Goal: Task Accomplishment & Management: Use online tool/utility

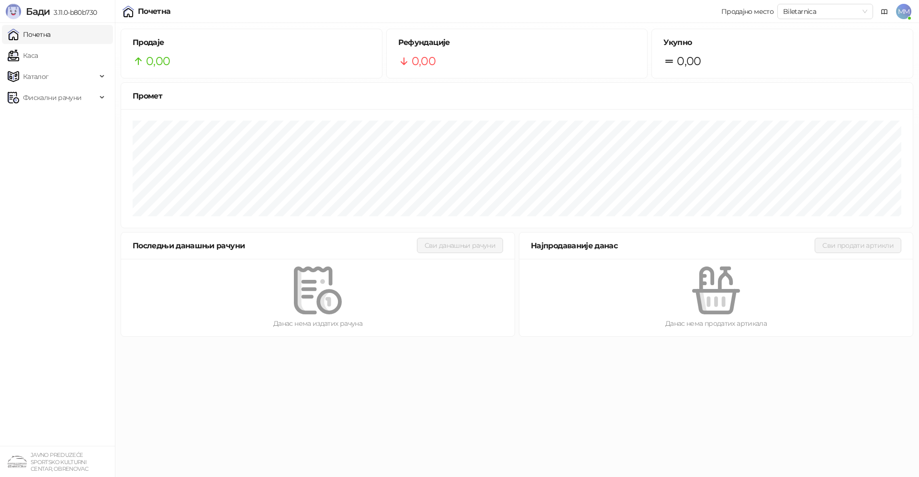
drag, startPoint x: 46, startPoint y: 98, endPoint x: 43, endPoint y: 115, distance: 17.0
click at [46, 99] on span "Фискални рачуни" at bounding box center [52, 97] width 58 height 19
click at [46, 138] on link "По данима" at bounding box center [36, 139] width 51 height 19
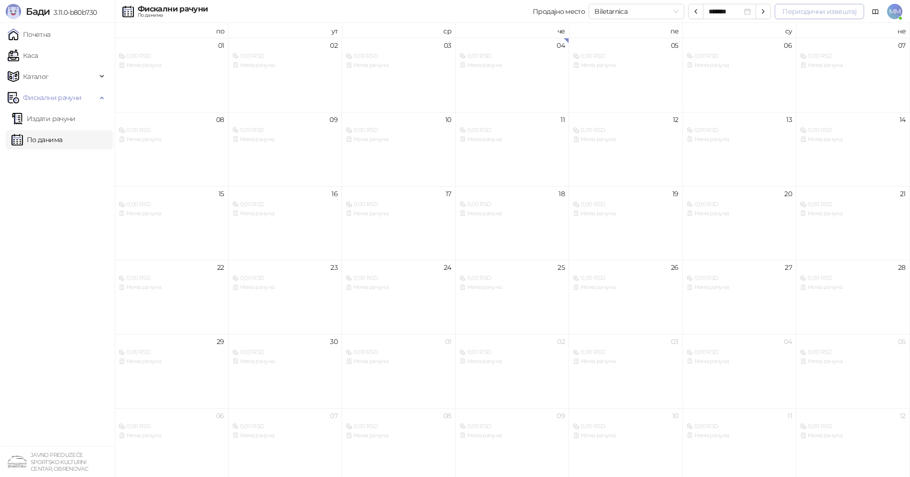
click at [790, 8] on button "Периодични извештај" at bounding box center [819, 11] width 89 height 15
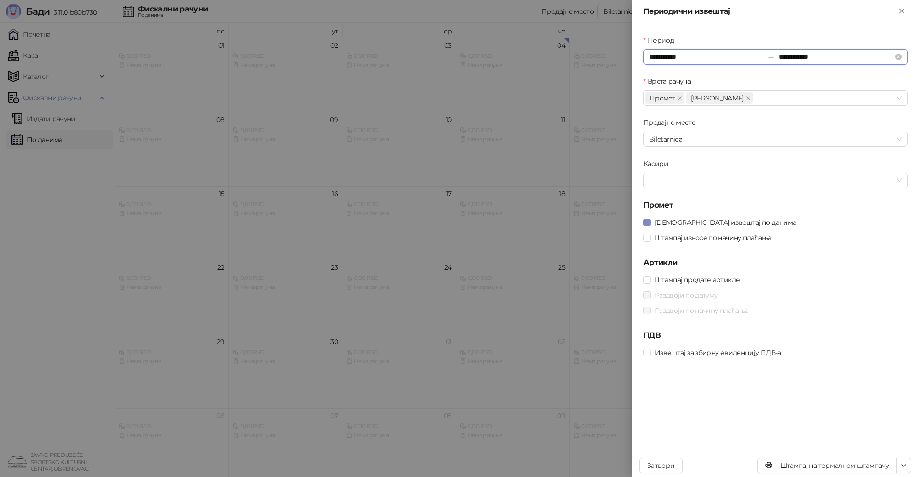
click at [680, 53] on input "**********" at bounding box center [706, 57] width 114 height 11
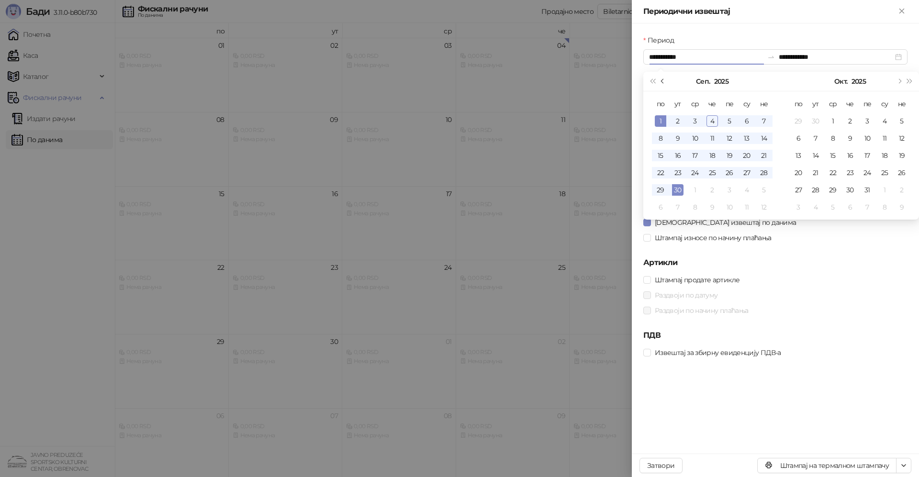
click at [661, 84] on button "Претходни месец (PageUp)" at bounding box center [662, 81] width 11 height 19
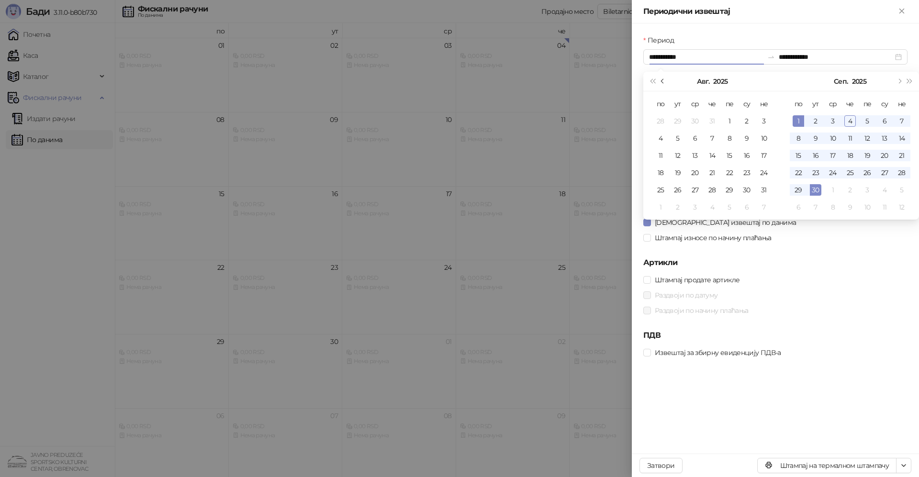
click at [661, 84] on button "Претходни месец (PageUp)" at bounding box center [662, 81] width 11 height 19
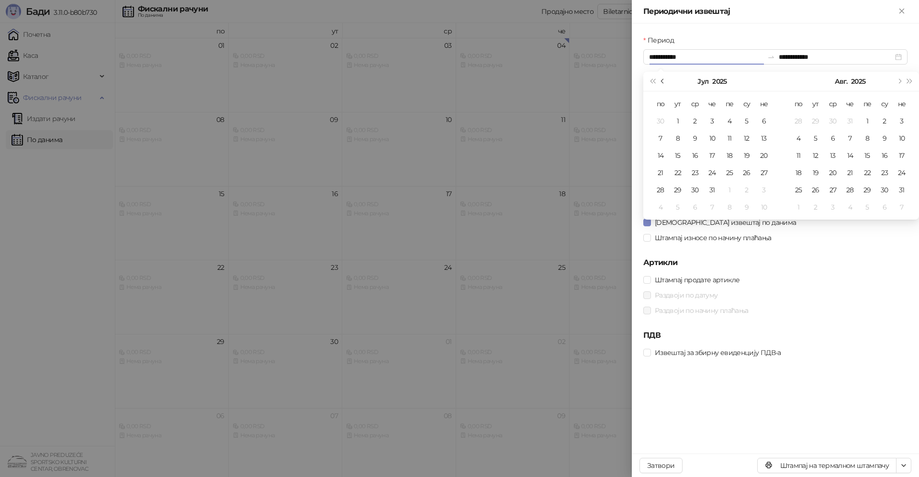
click at [661, 83] on button "Претходни месец (PageUp)" at bounding box center [662, 81] width 11 height 19
click at [663, 83] on button "Претходни месец (PageUp)" at bounding box center [662, 81] width 11 height 19
click at [664, 83] on button "Претходни месец (PageUp)" at bounding box center [662, 81] width 11 height 19
click at [665, 83] on button "Претходни месец (PageUp)" at bounding box center [662, 81] width 11 height 19
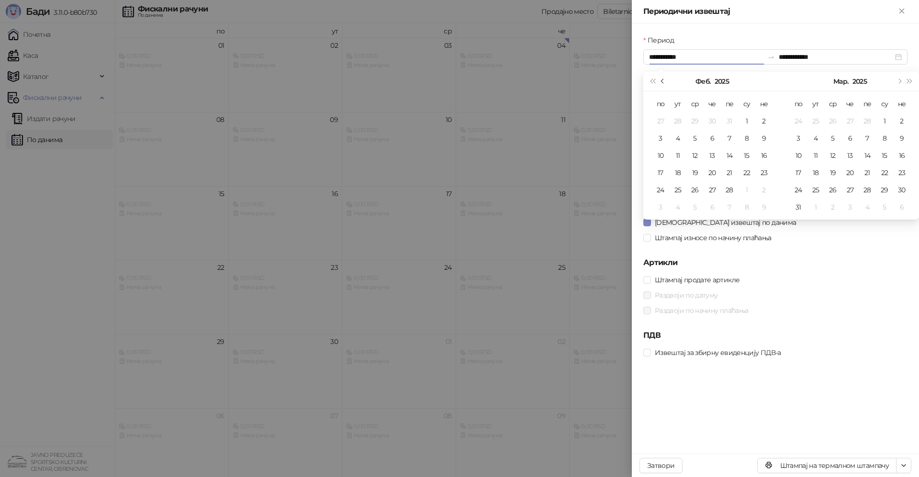
click at [665, 83] on button "Претходни месец (PageUp)" at bounding box center [662, 81] width 11 height 19
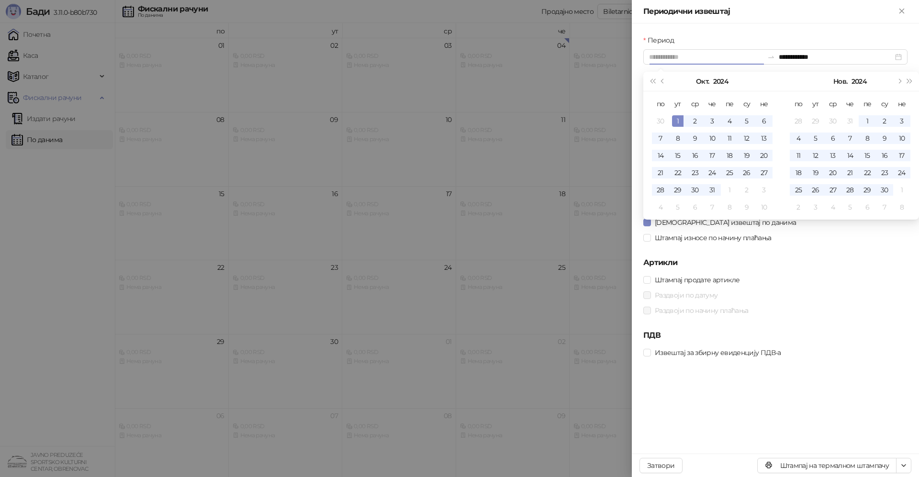
type input "**********"
click at [678, 119] on div "1" at bounding box center [677, 120] width 11 height 11
click at [899, 81] on span "Следећи месец (PageDown)" at bounding box center [898, 81] width 5 height 5
type input "**********"
click at [812, 205] on div "31" at bounding box center [815, 206] width 11 height 11
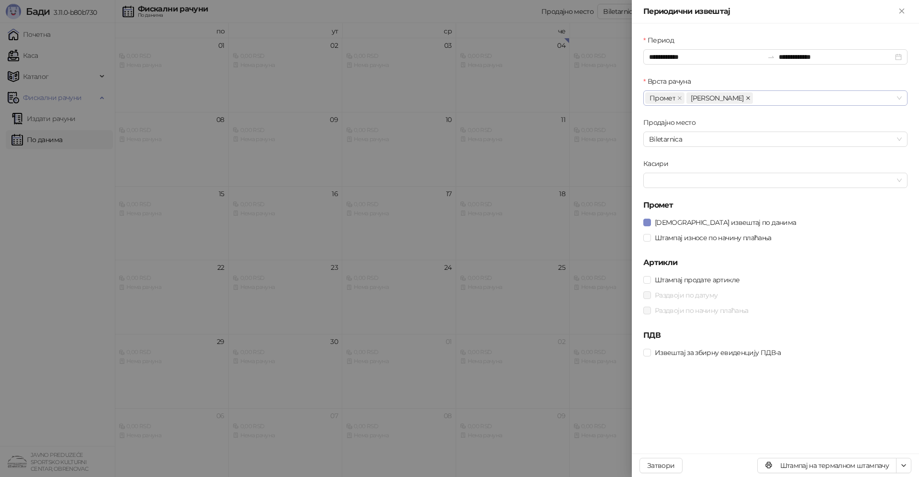
click at [746, 98] on icon "close" at bounding box center [748, 98] width 4 height 4
click at [689, 143] on span "Biletarnica" at bounding box center [775, 139] width 253 height 14
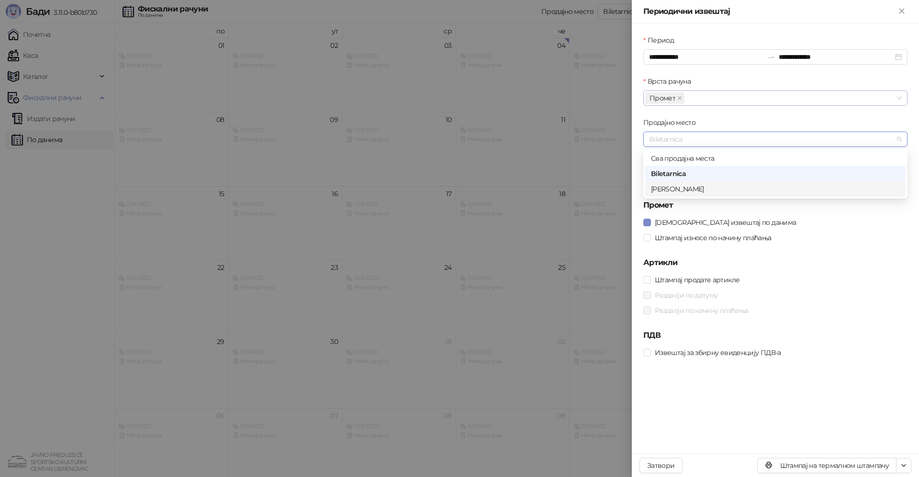
click at [670, 190] on div "[PERSON_NAME]" at bounding box center [775, 189] width 249 height 11
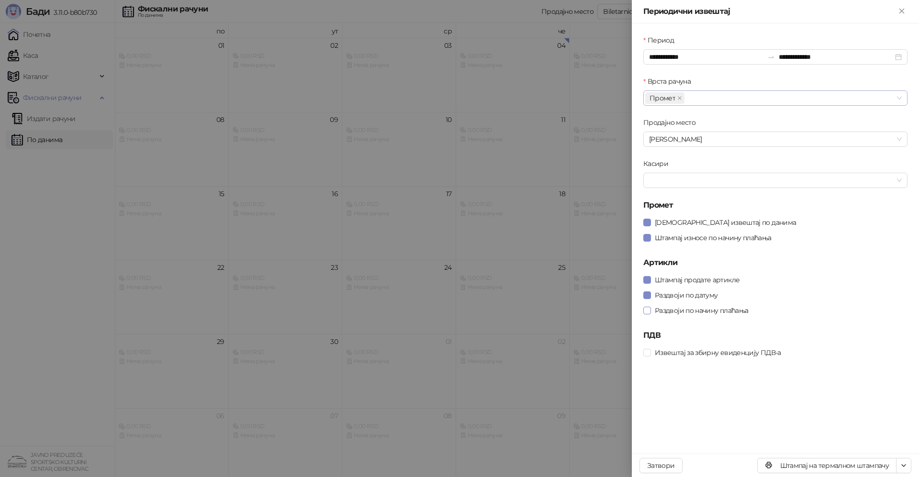
click at [645, 313] on span at bounding box center [647, 311] width 8 height 8
click at [904, 466] on icon "button" at bounding box center [903, 466] width 4 height 2
click at [881, 430] on span "Штампај на А4 штампачу" at bounding box center [862, 431] width 82 height 11
click at [688, 55] on input "**********" at bounding box center [706, 57] width 114 height 11
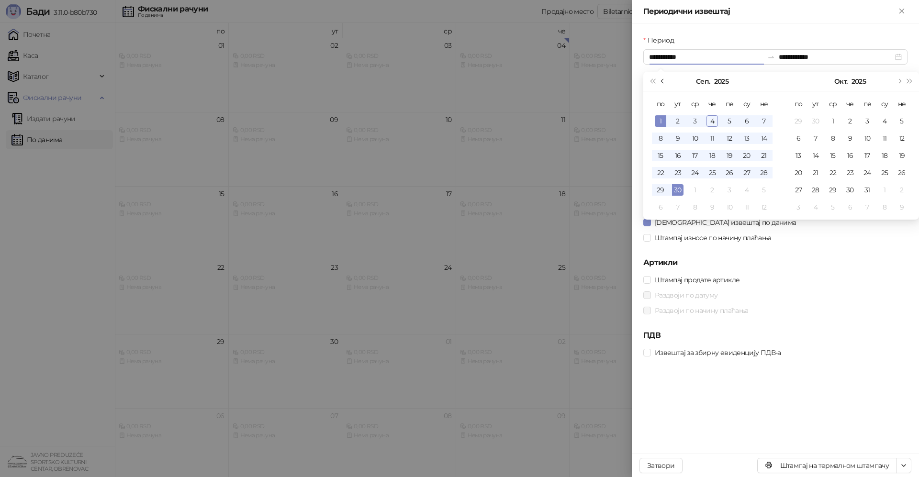
click at [659, 80] on button "Претходни месец (PageUp)" at bounding box center [662, 81] width 11 height 19
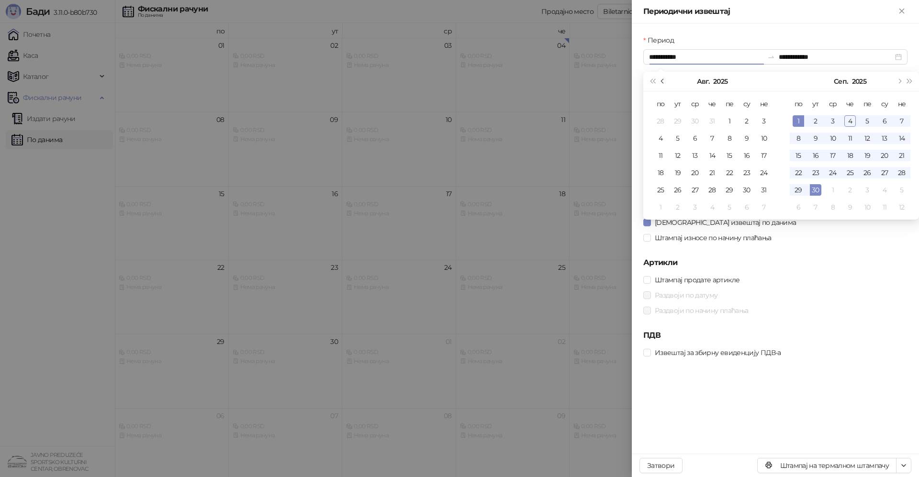
click at [659, 80] on button "Претходни месец (PageUp)" at bounding box center [662, 81] width 11 height 19
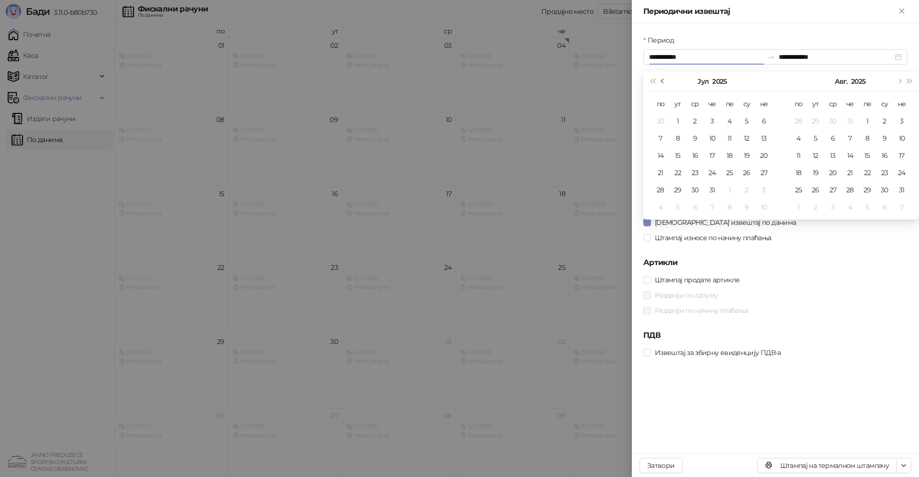
click at [659, 80] on button "Претходни месец (PageUp)" at bounding box center [662, 81] width 11 height 19
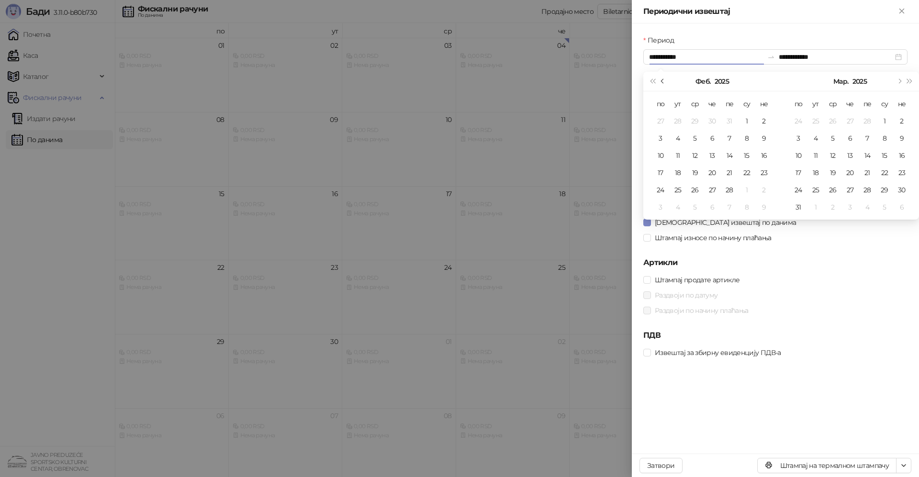
click at [659, 80] on button "Претходни месец (PageUp)" at bounding box center [662, 81] width 11 height 19
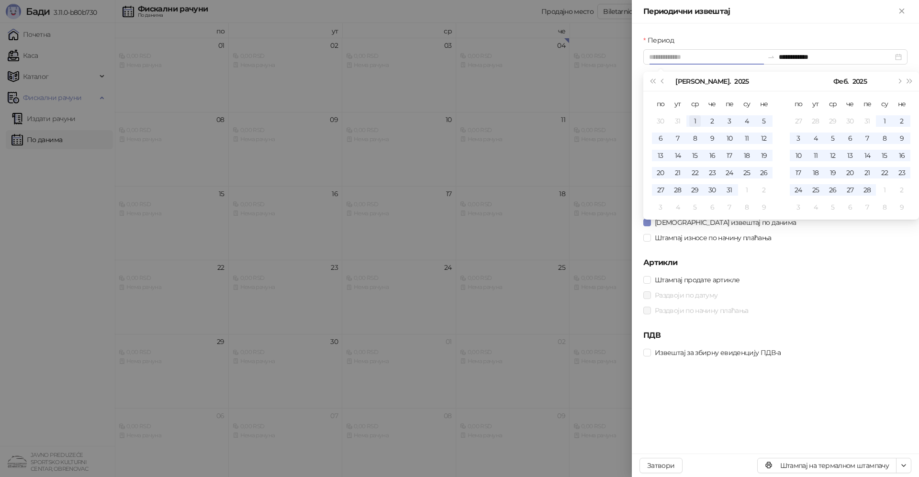
type input "**********"
click at [695, 122] on div "1" at bounding box center [694, 120] width 11 height 11
click at [899, 79] on span "Следећи месец (PageDown)" at bounding box center [898, 81] width 5 height 5
click at [899, 82] on span "Следећи месец (PageDown)" at bounding box center [898, 81] width 5 height 5
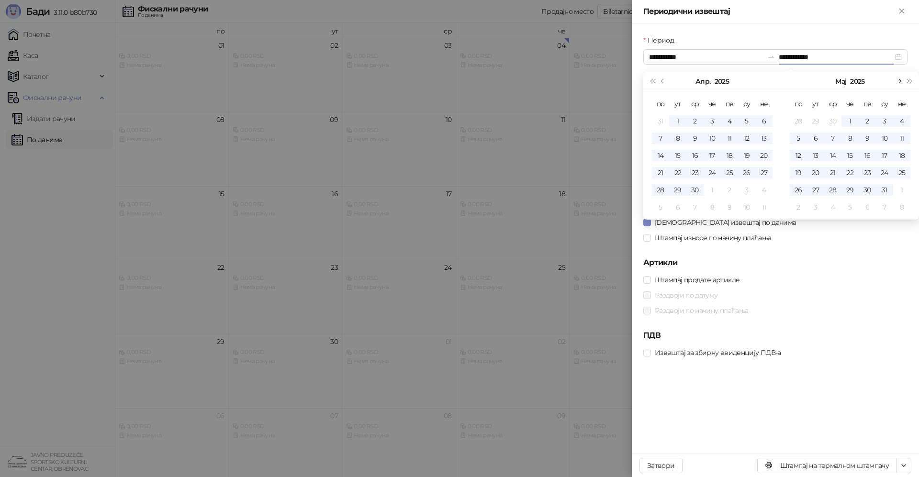
click at [899, 82] on span "Следећи месец (PageDown)" at bounding box center [898, 81] width 5 height 5
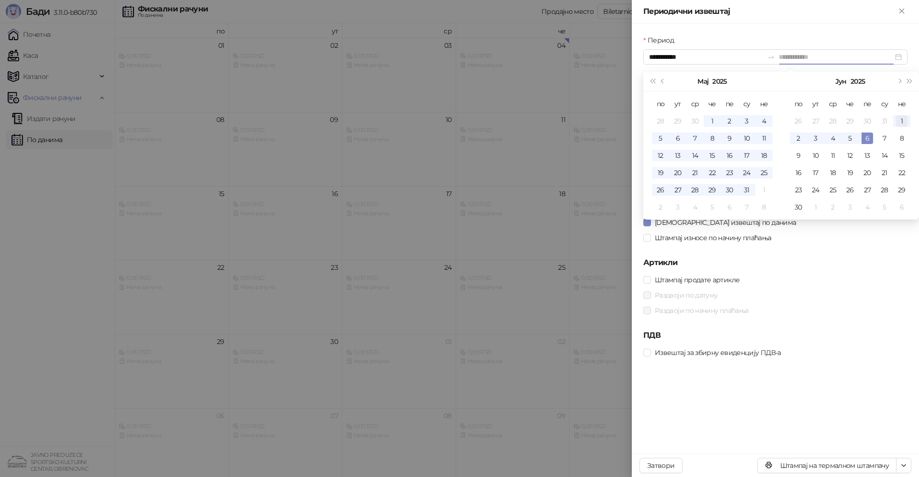
type input "**********"
click at [899, 121] on div "1" at bounding box center [901, 120] width 11 height 11
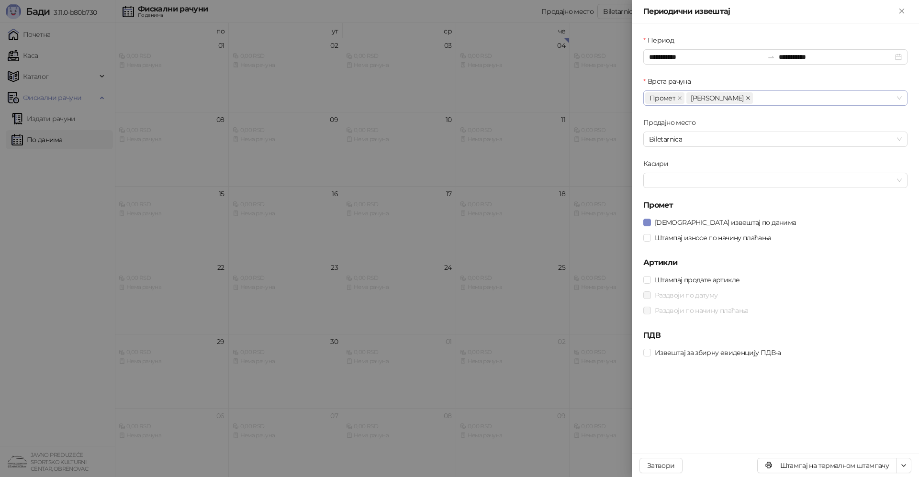
click at [746, 97] on icon "close" at bounding box center [748, 98] width 4 height 4
click at [694, 144] on span "Biletarnica" at bounding box center [775, 139] width 253 height 14
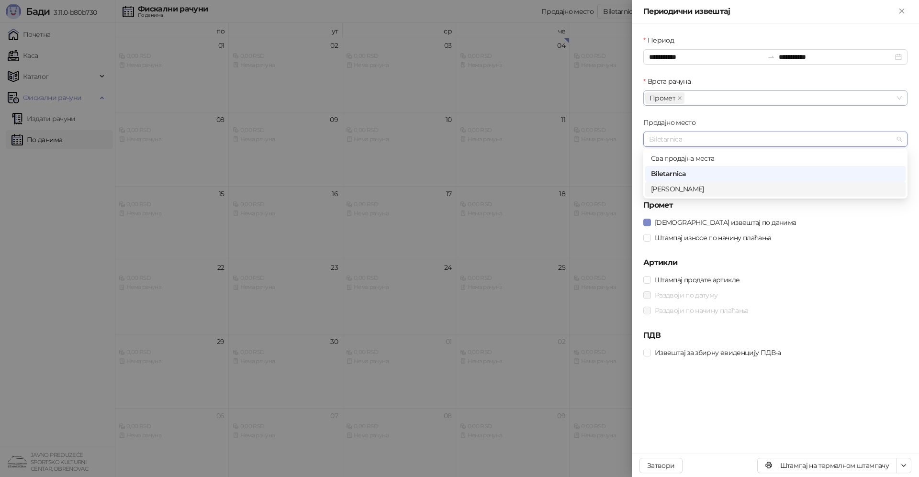
click at [674, 194] on div "[PERSON_NAME]" at bounding box center [775, 188] width 260 height 15
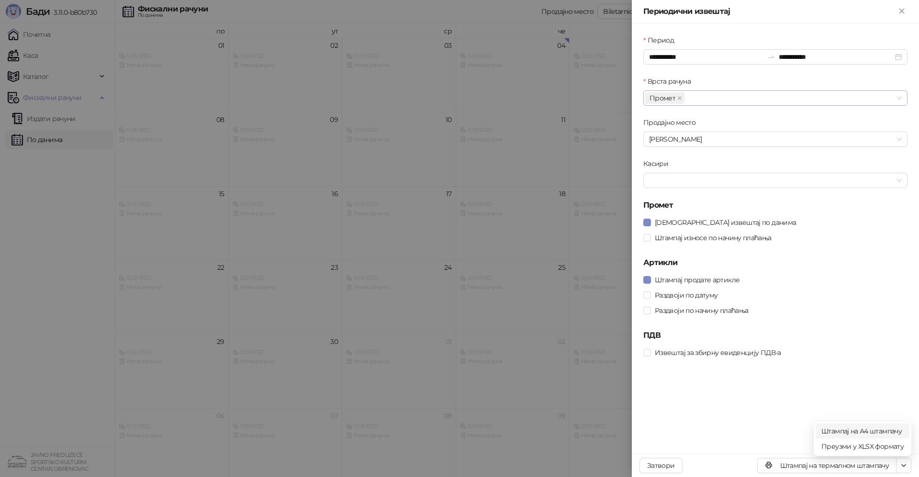
click at [866, 429] on span "Штампај на А4 штампачу" at bounding box center [862, 431] width 82 height 11
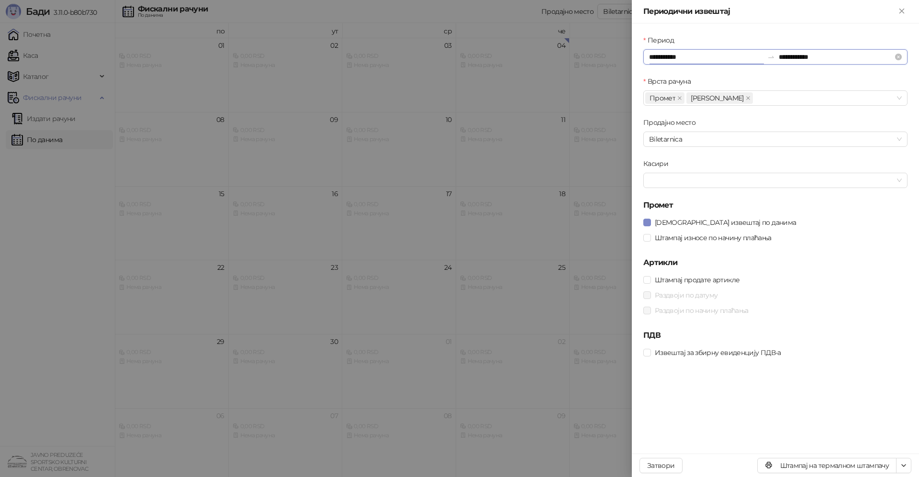
click at [694, 53] on input "**********" at bounding box center [706, 57] width 114 height 11
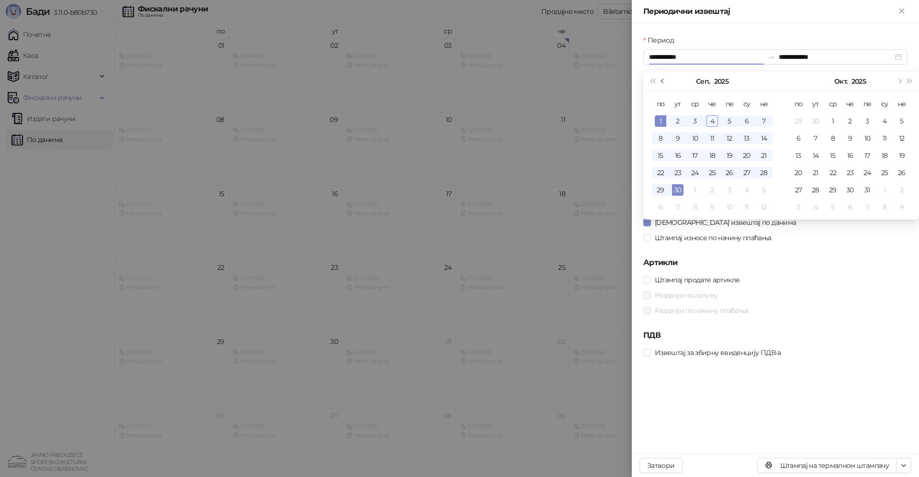
click at [663, 82] on span "Претходни месец (PageUp)" at bounding box center [663, 81] width 5 height 5
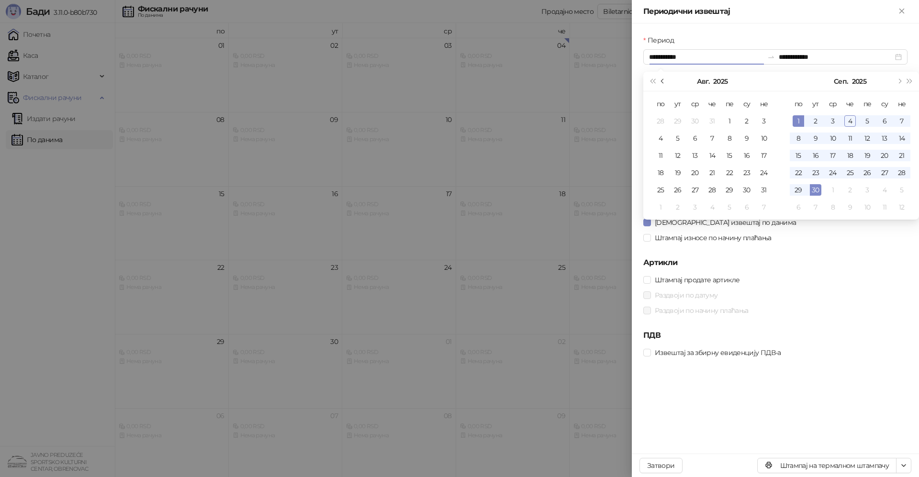
click at [663, 82] on span "Претходни месец (PageUp)" at bounding box center [663, 81] width 5 height 5
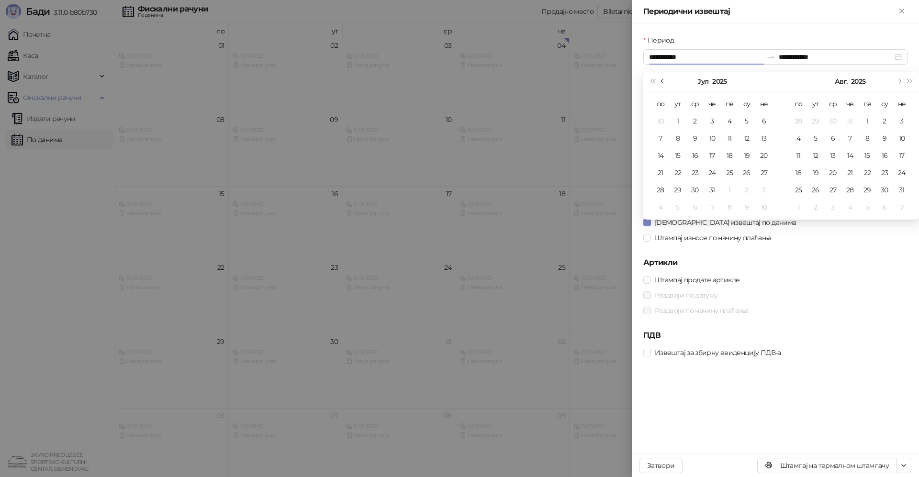
click at [663, 82] on span "Претходни месец (PageUp)" at bounding box center [663, 81] width 5 height 5
click at [663, 81] on span "Претходни месец (PageUp)" at bounding box center [663, 81] width 5 height 5
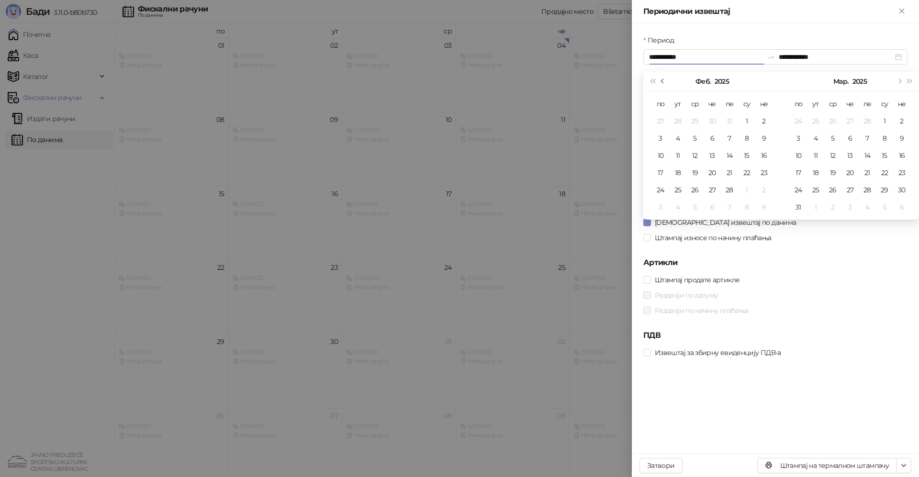
click at [663, 81] on span "Претходни месец (PageUp)" at bounding box center [663, 81] width 5 height 5
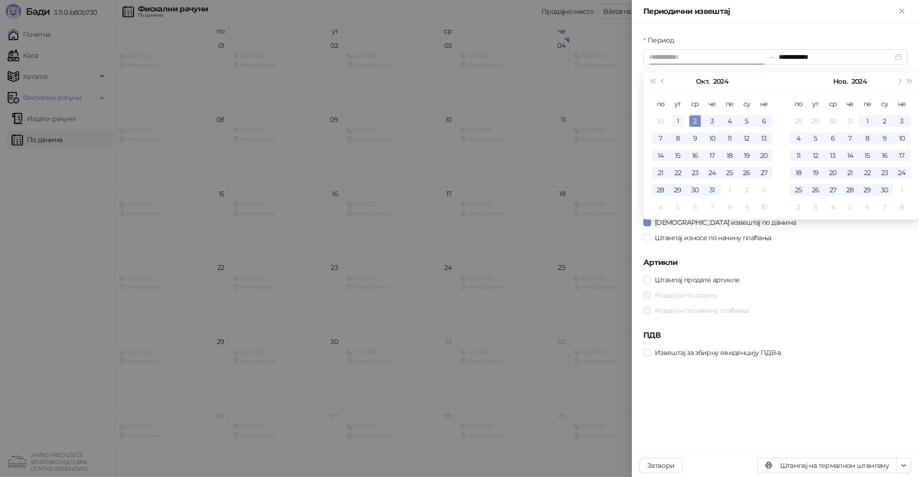
type input "**********"
click at [673, 118] on div "1" at bounding box center [677, 120] width 11 height 11
click at [900, 80] on span "Следећи месец (PageDown)" at bounding box center [898, 81] width 5 height 5
type input "**********"
click at [816, 209] on div "31" at bounding box center [815, 206] width 11 height 11
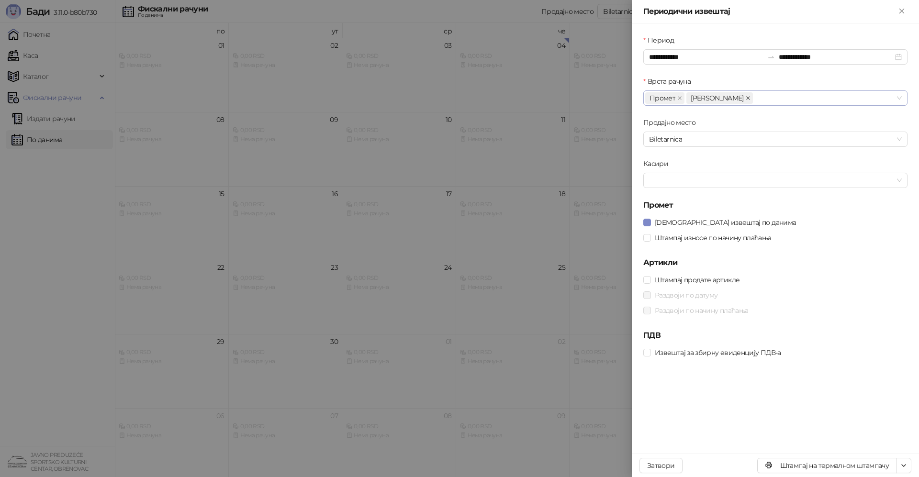
click at [746, 98] on icon "close" at bounding box center [748, 98] width 4 height 4
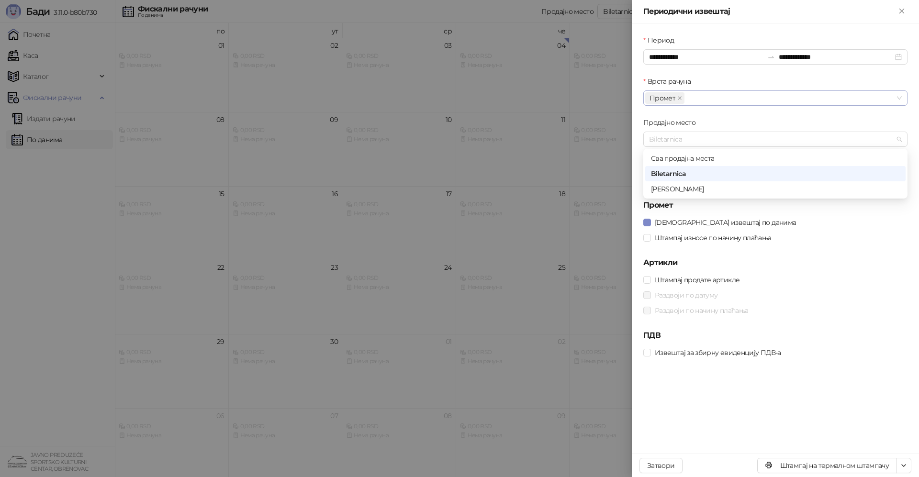
drag, startPoint x: 686, startPoint y: 136, endPoint x: 692, endPoint y: 154, distance: 19.2
click at [687, 139] on span "Biletarnica" at bounding box center [775, 139] width 253 height 14
click at [666, 189] on div "[PERSON_NAME]" at bounding box center [775, 189] width 249 height 11
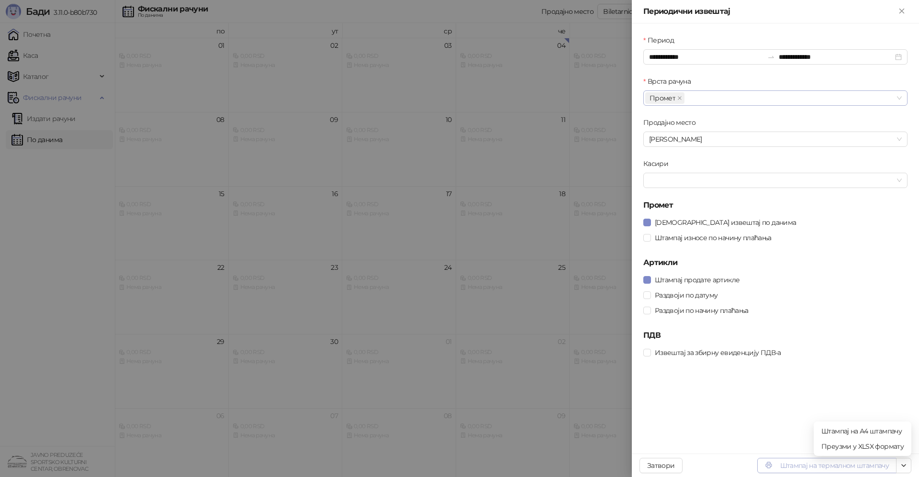
drag, startPoint x: 903, startPoint y: 466, endPoint x: 892, endPoint y: 460, distance: 12.8
click at [893, 461] on div "Штампај на термалном штампачу" at bounding box center [834, 465] width 154 height 15
click at [878, 432] on span "Штампај на А4 штампачу" at bounding box center [862, 431] width 82 height 11
click at [682, 53] on div "**********" at bounding box center [775, 56] width 264 height 15
click at [682, 57] on input "**********" at bounding box center [706, 57] width 114 height 11
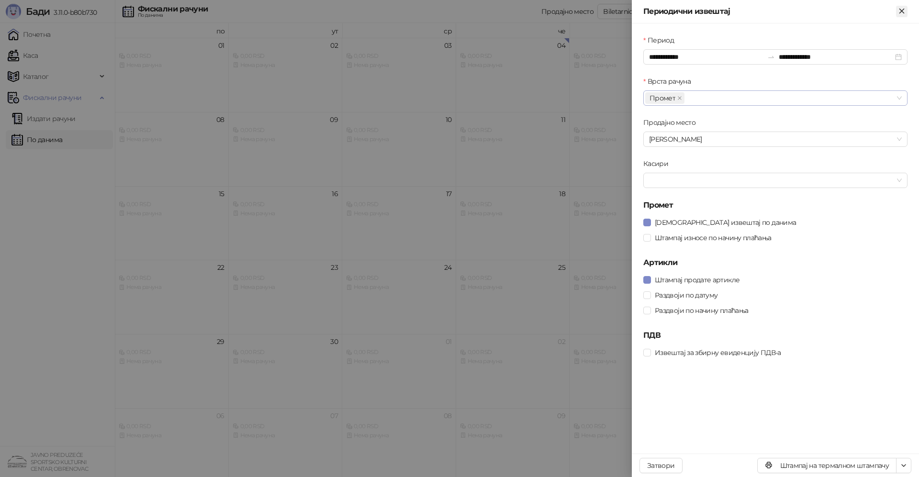
click at [903, 13] on icon "Close" at bounding box center [901, 11] width 4 height 4
click at [901, 10] on icon "Close" at bounding box center [901, 11] width 9 height 9
click at [655, 466] on button "Затвори" at bounding box center [660, 465] width 43 height 15
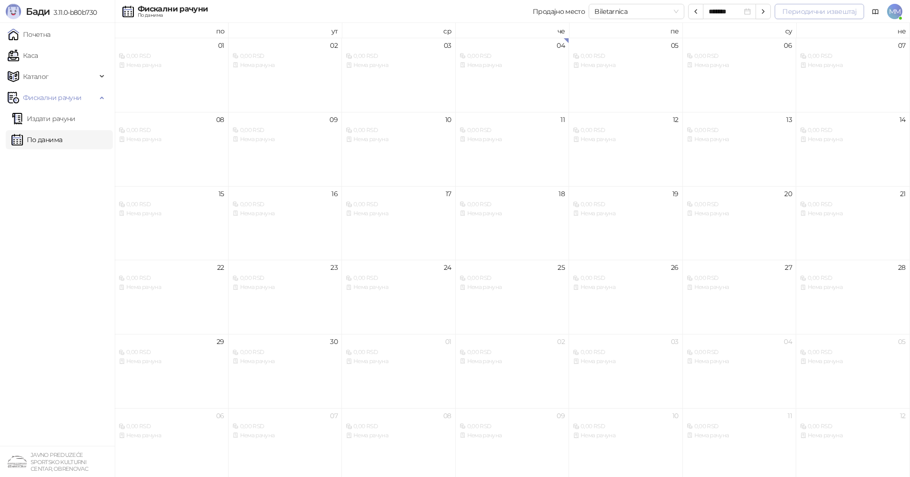
click at [815, 12] on button "Периодични извештај" at bounding box center [819, 11] width 89 height 15
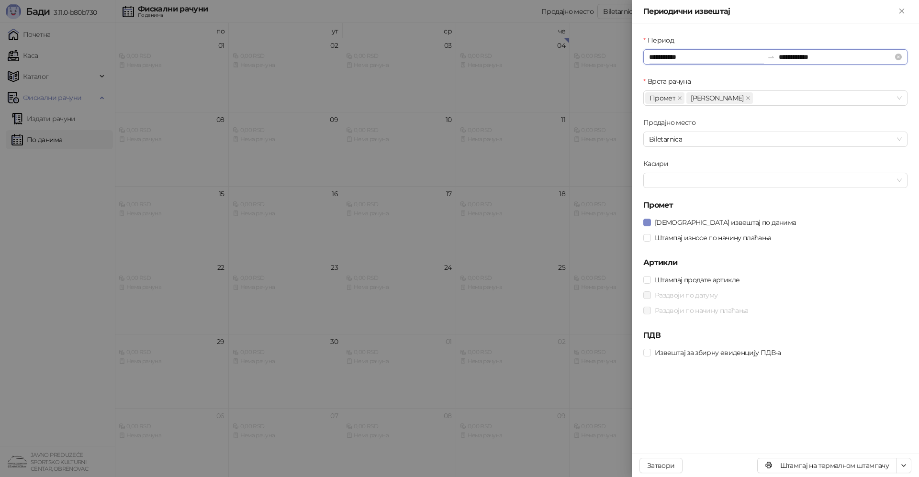
click at [688, 57] on input "**********" at bounding box center [706, 57] width 114 height 11
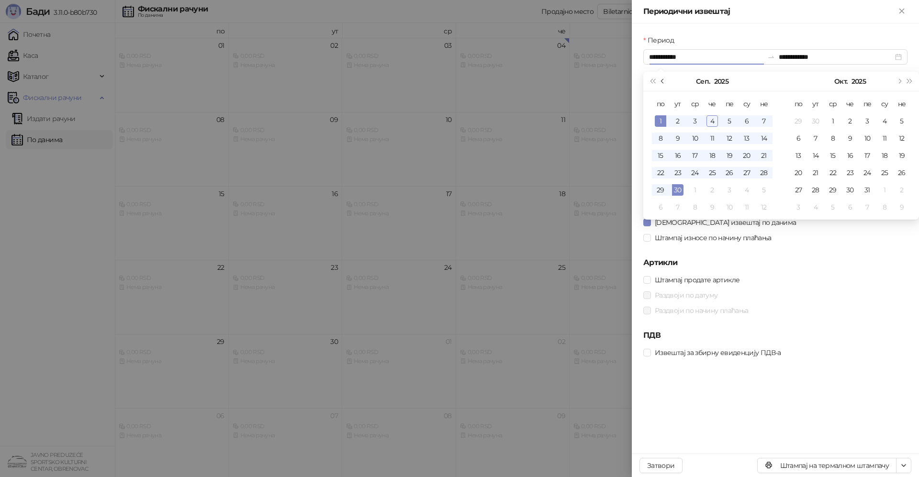
click at [661, 80] on span "Претходни месец (PageUp)" at bounding box center [663, 81] width 5 height 5
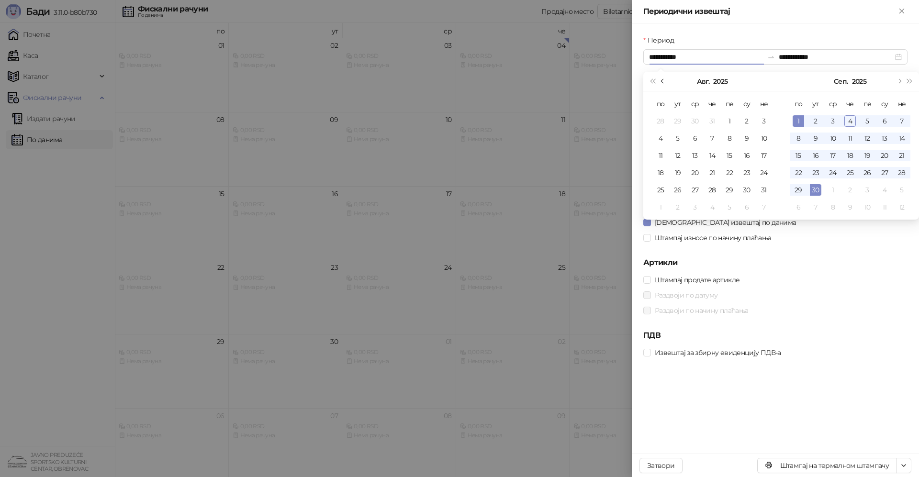
click at [661, 80] on span "Претходни месец (PageUp)" at bounding box center [663, 81] width 5 height 5
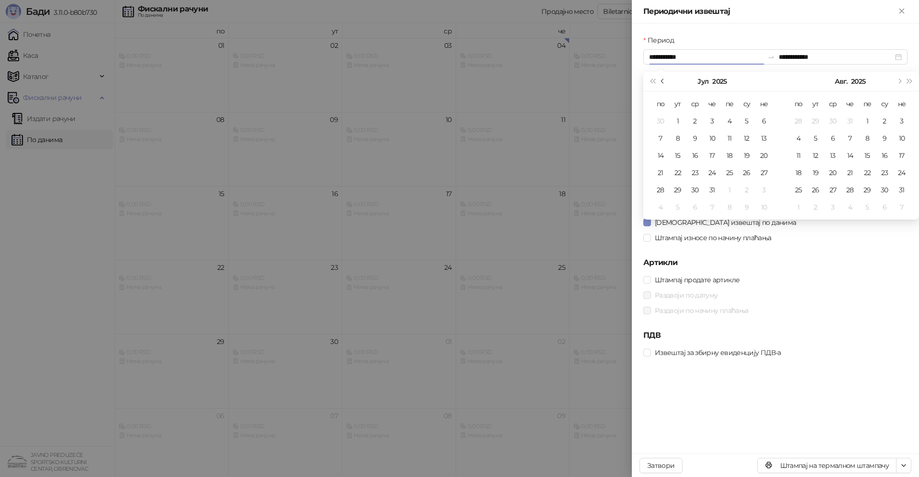
click at [661, 80] on span "Претходни месец (PageUp)" at bounding box center [663, 81] width 5 height 5
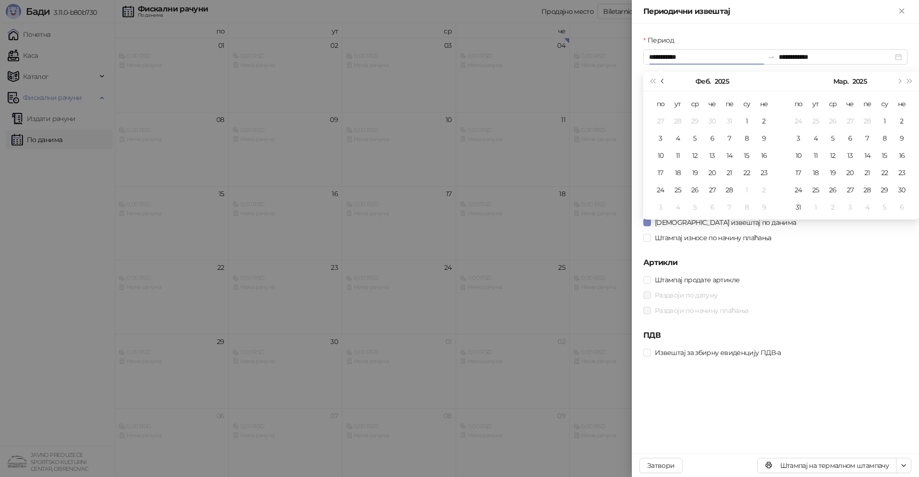
click at [661, 80] on span "Претходни месец (PageUp)" at bounding box center [663, 81] width 5 height 5
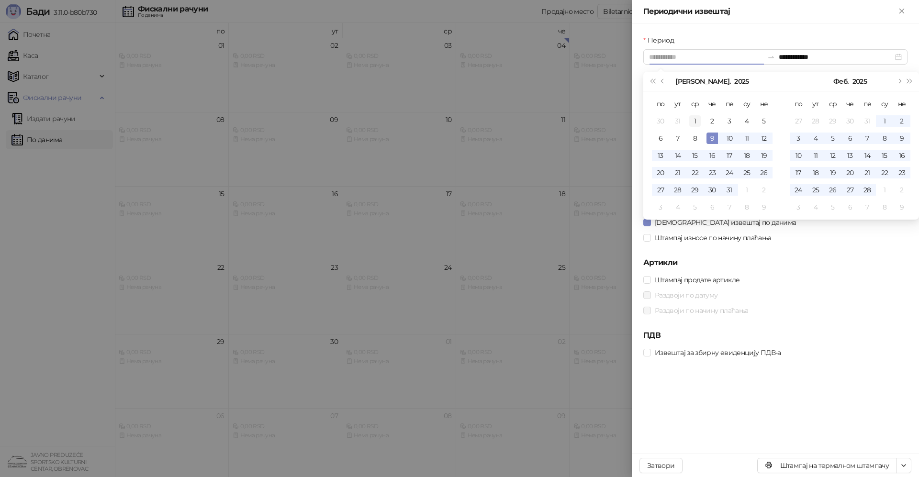
type input "**********"
click at [692, 118] on div "1" at bounding box center [694, 120] width 11 height 11
click at [899, 80] on span "Следећи месец (PageDown)" at bounding box center [898, 81] width 5 height 5
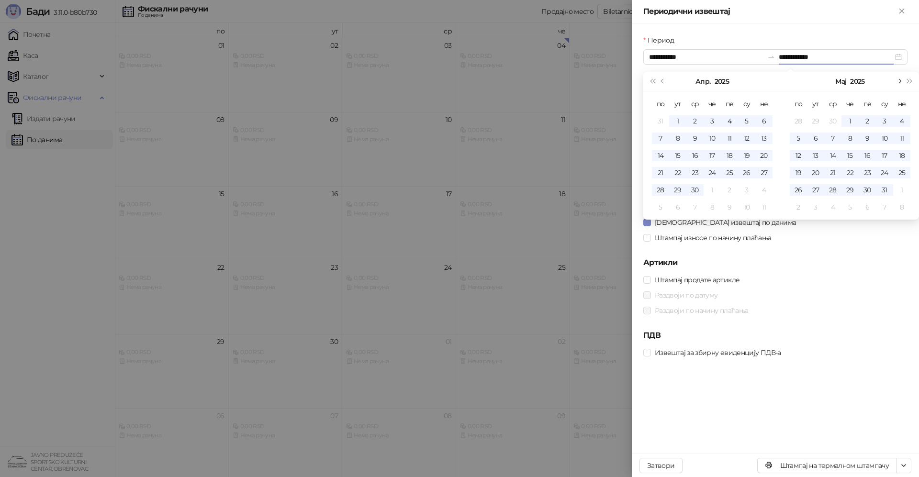
click at [899, 80] on span "Следећи месец (PageDown)" at bounding box center [898, 81] width 5 height 5
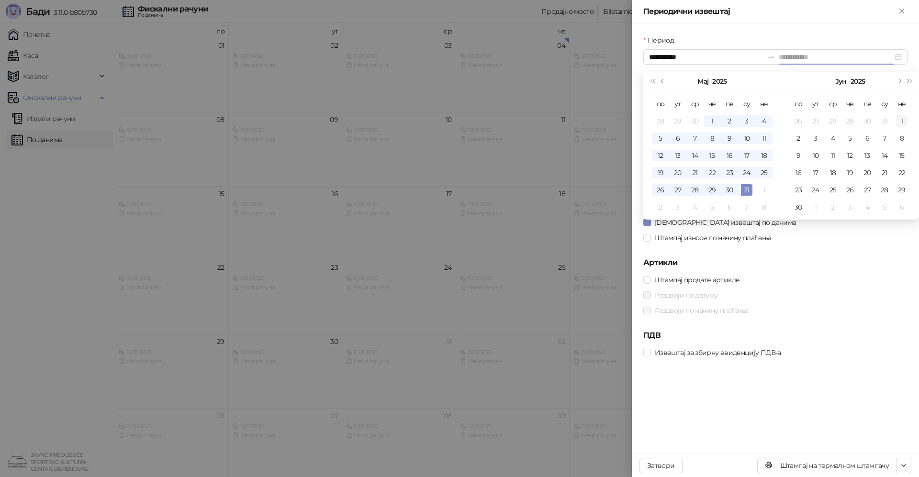
type input "**********"
click at [901, 119] on div "1" at bounding box center [901, 120] width 11 height 11
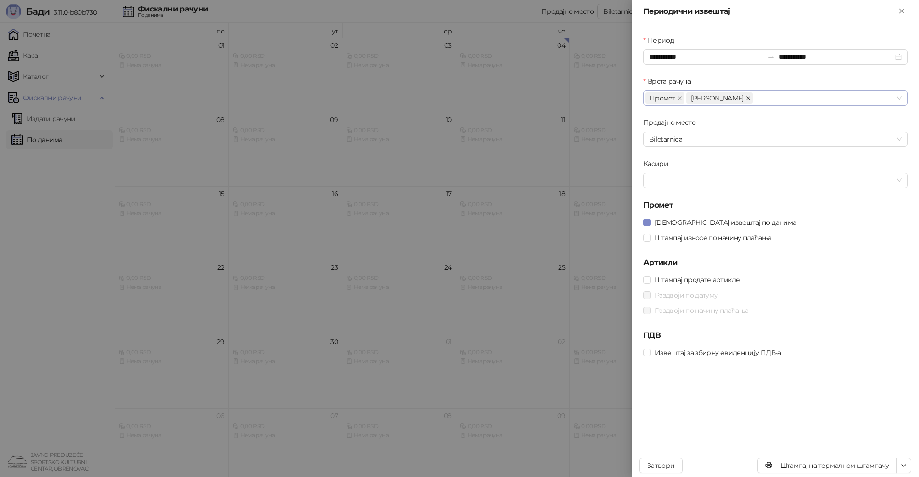
click at [745, 98] on icon "close" at bounding box center [747, 98] width 5 height 5
click at [690, 139] on span "Biletarnica" at bounding box center [775, 139] width 253 height 14
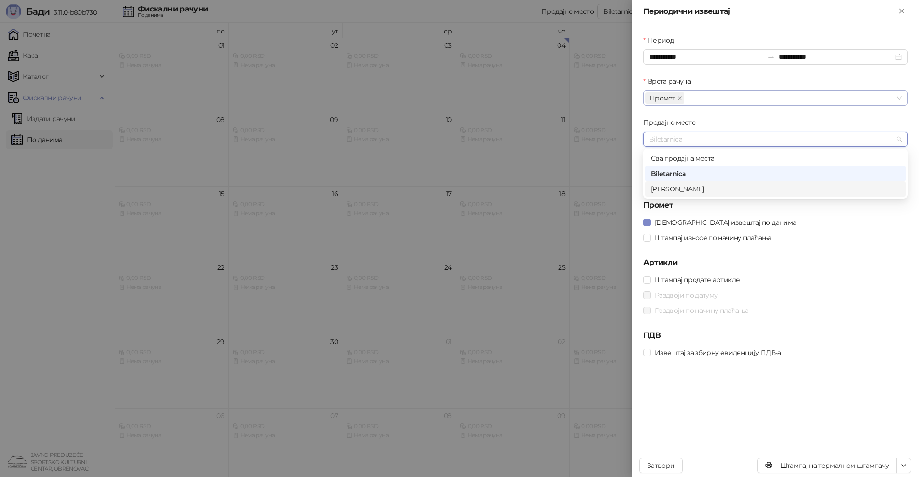
click at [664, 189] on div "[PERSON_NAME]" at bounding box center [775, 189] width 249 height 11
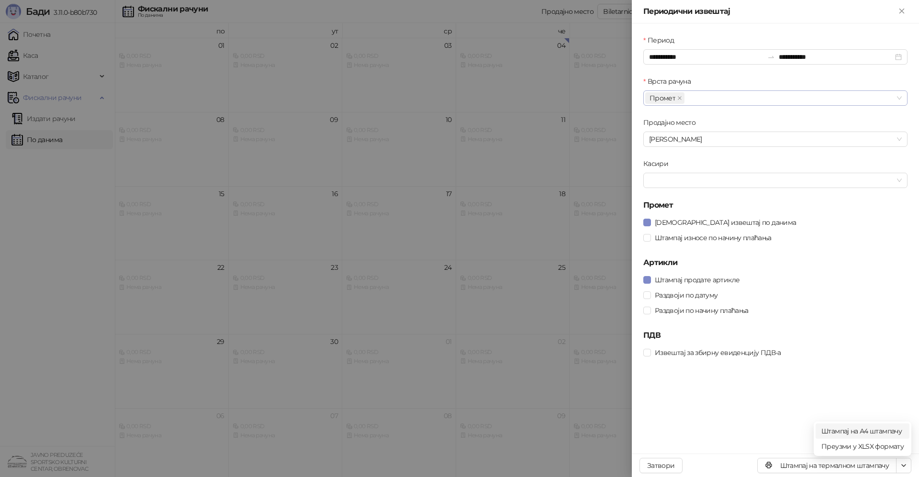
click at [887, 431] on span "Штампај на А4 штампачу" at bounding box center [862, 431] width 82 height 11
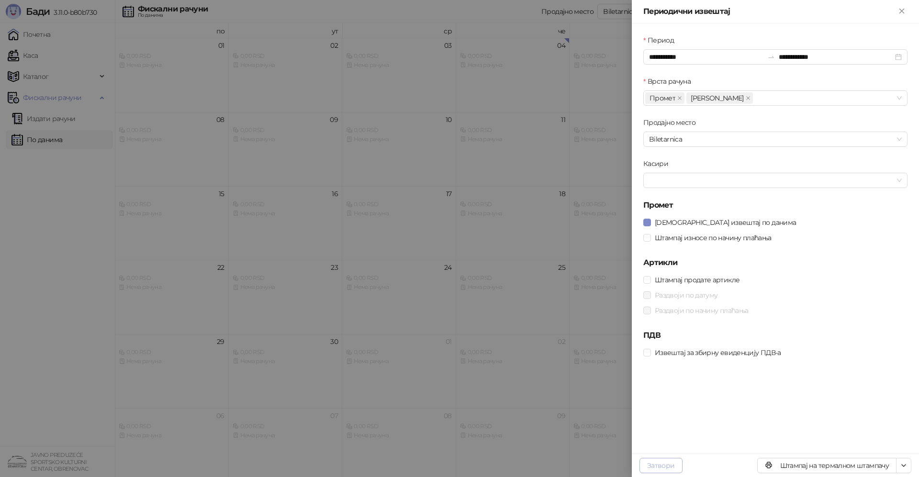
click at [664, 467] on button "Затвори" at bounding box center [660, 465] width 43 height 15
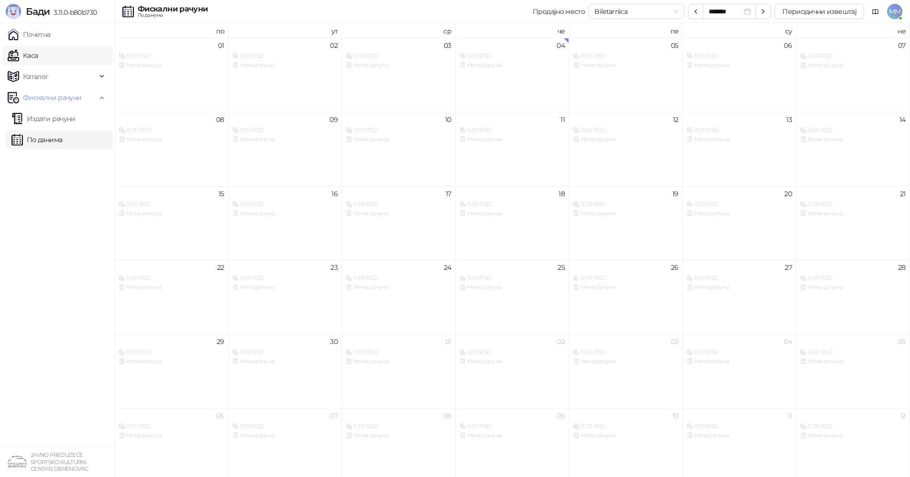
click at [38, 56] on link "Каса" at bounding box center [23, 55] width 30 height 19
